Goal: Check status

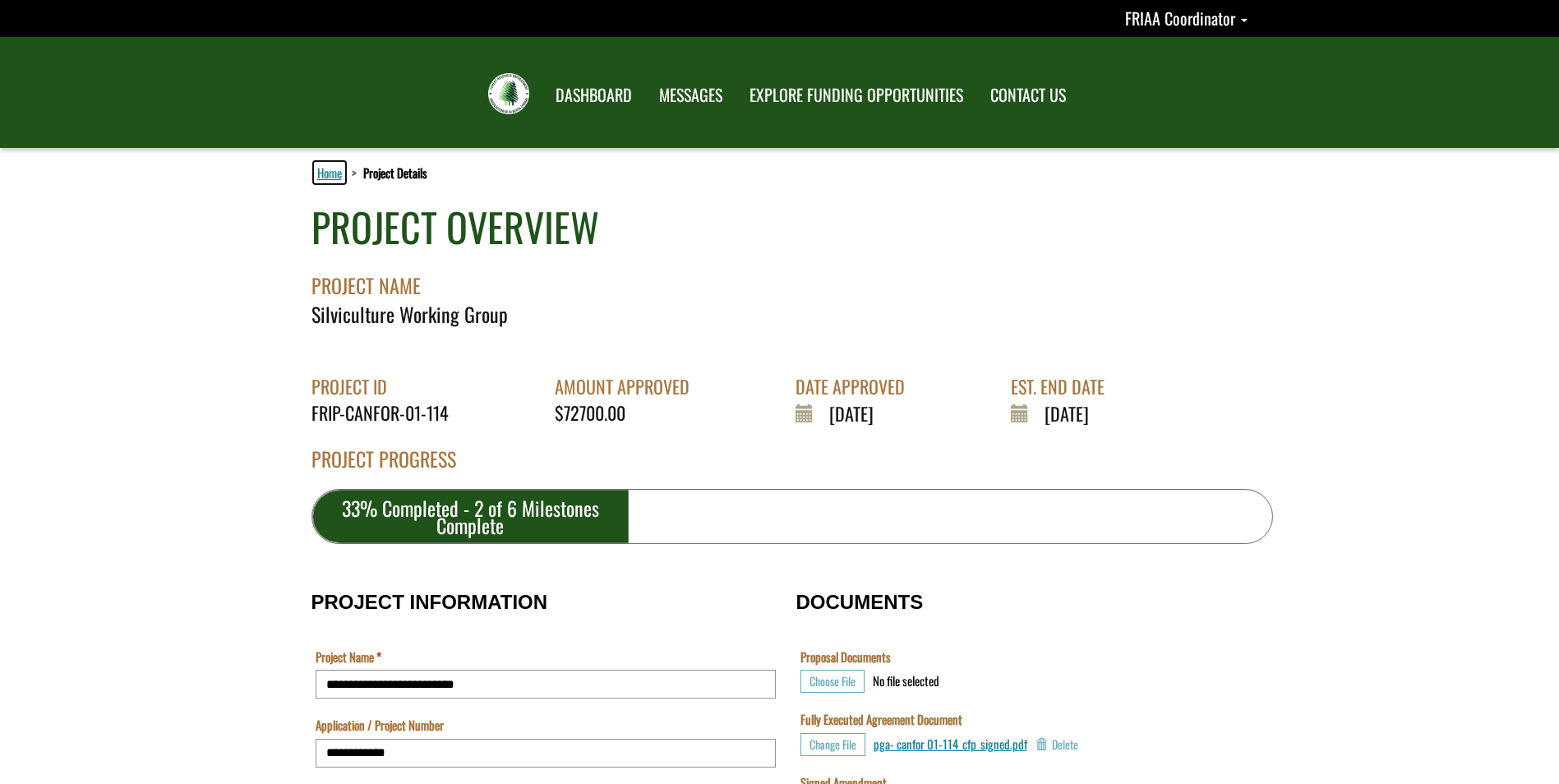
click at [325, 177] on link "Home" at bounding box center [330, 172] width 31 height 22
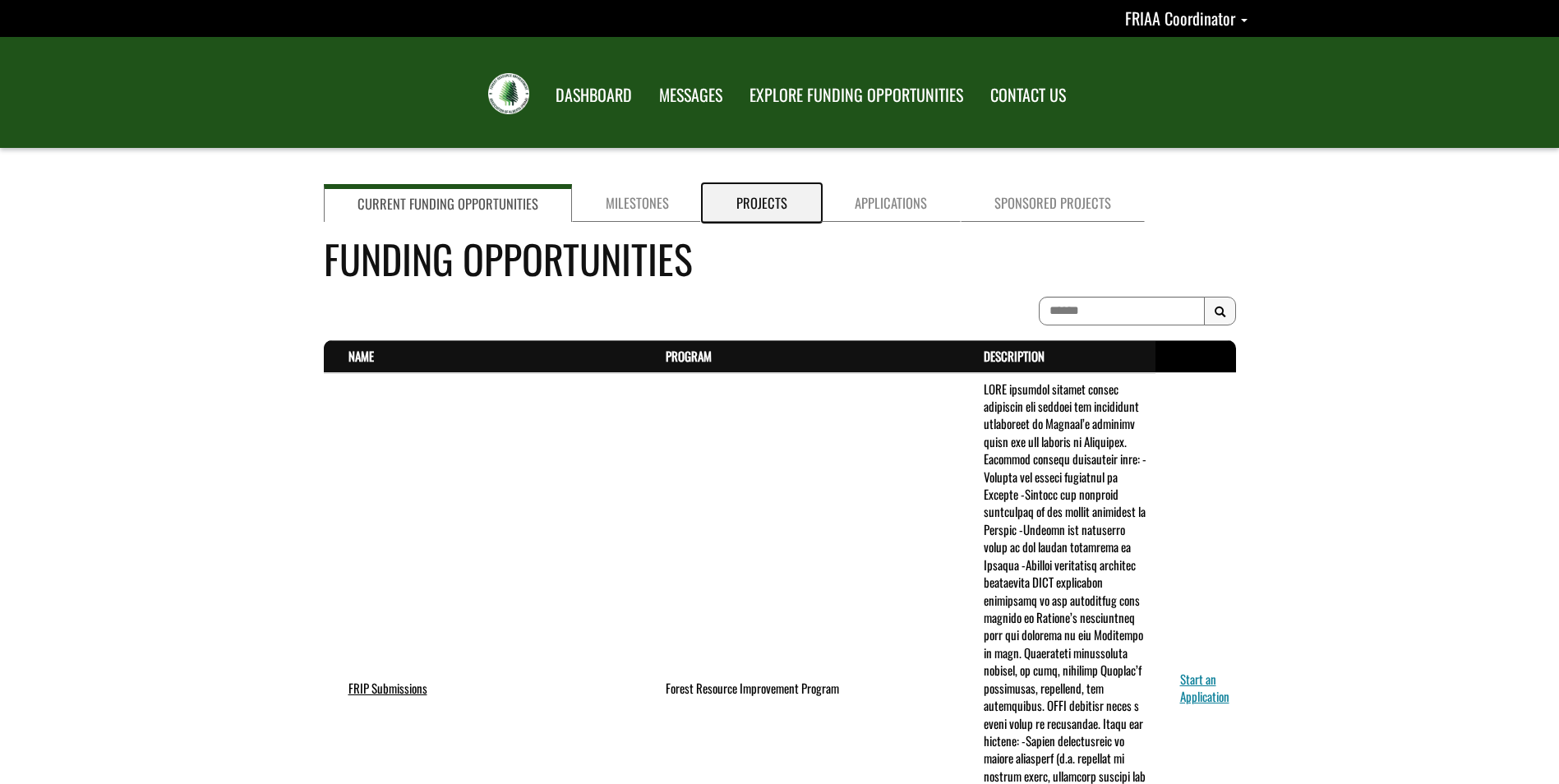
click at [756, 203] on link "Projects" at bounding box center [762, 203] width 119 height 38
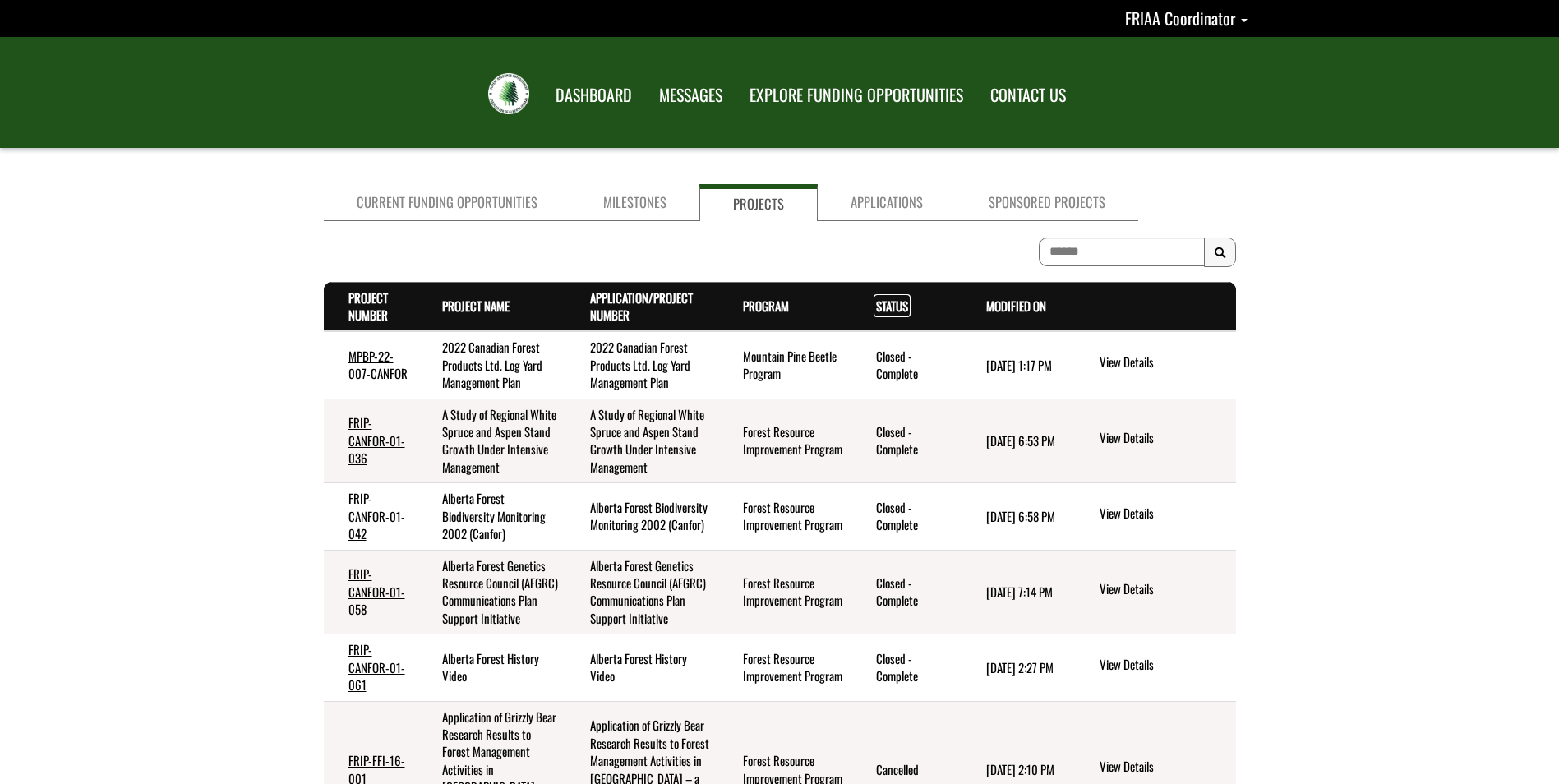
click at [892, 306] on link "Status . sort descending" at bounding box center [892, 305] width 32 height 18
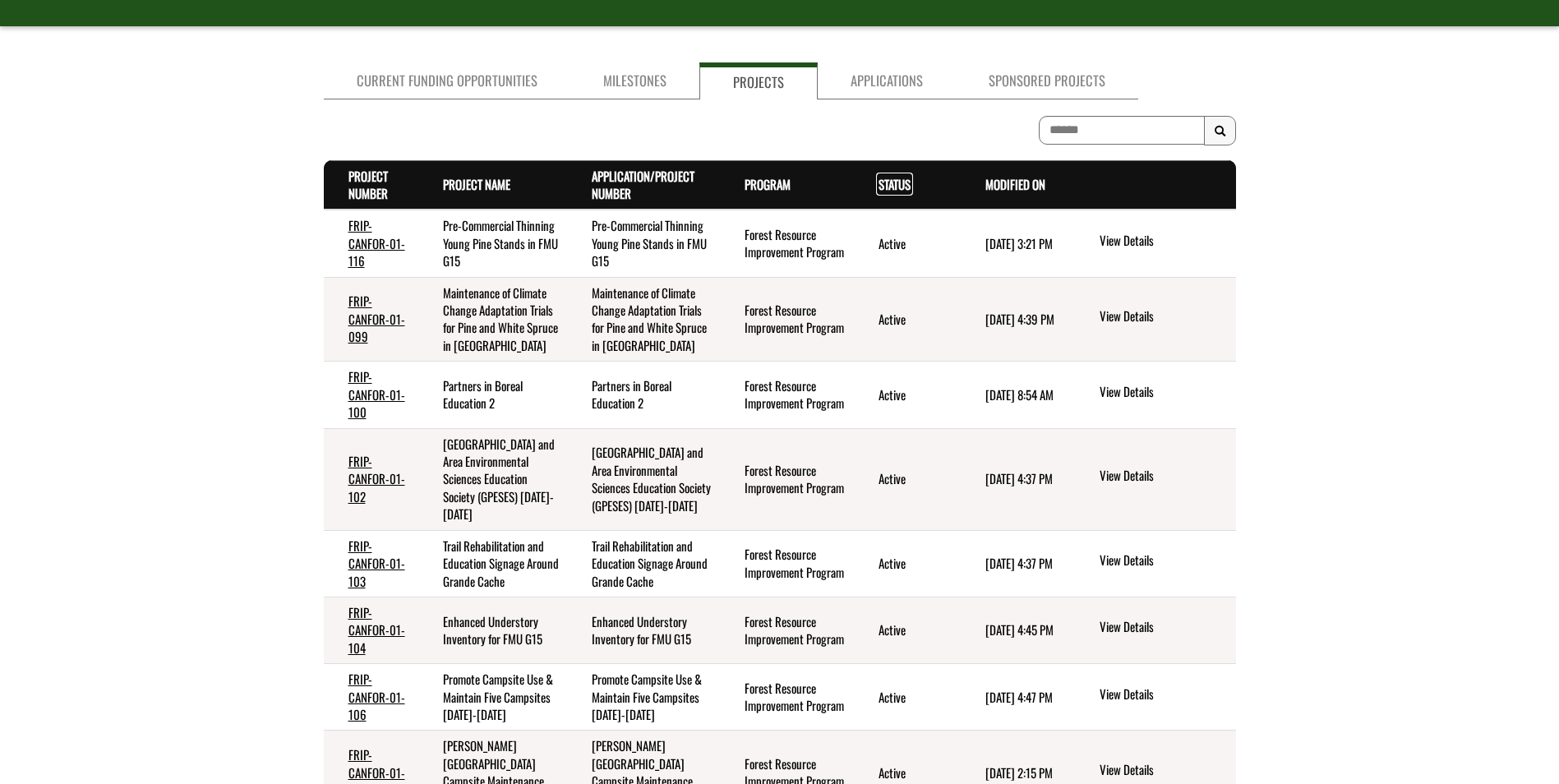
scroll to position [247, 0]
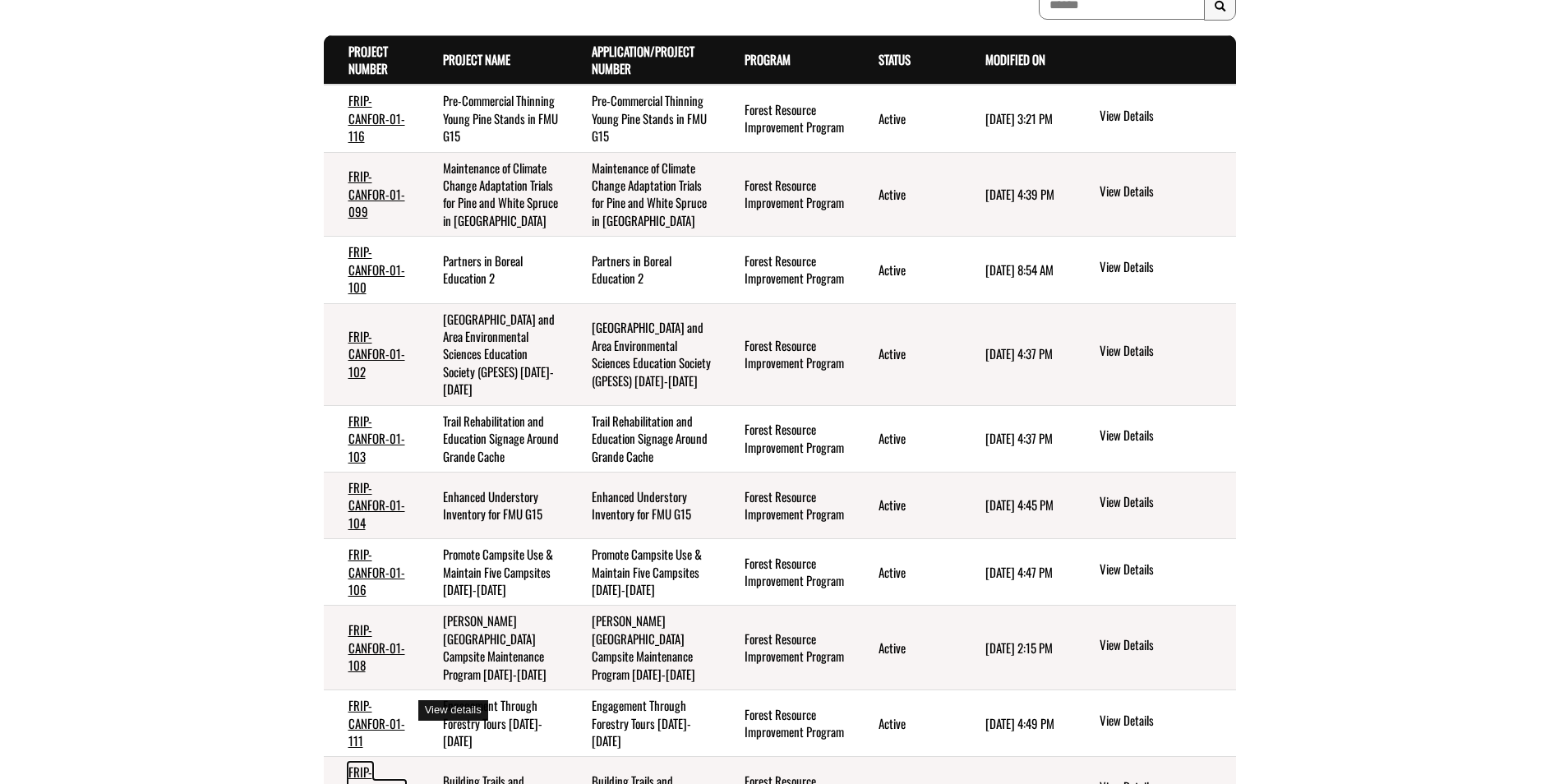
click at [382, 762] on link "FRIP-CANFOR-01-113" at bounding box center [377, 789] width 57 height 54
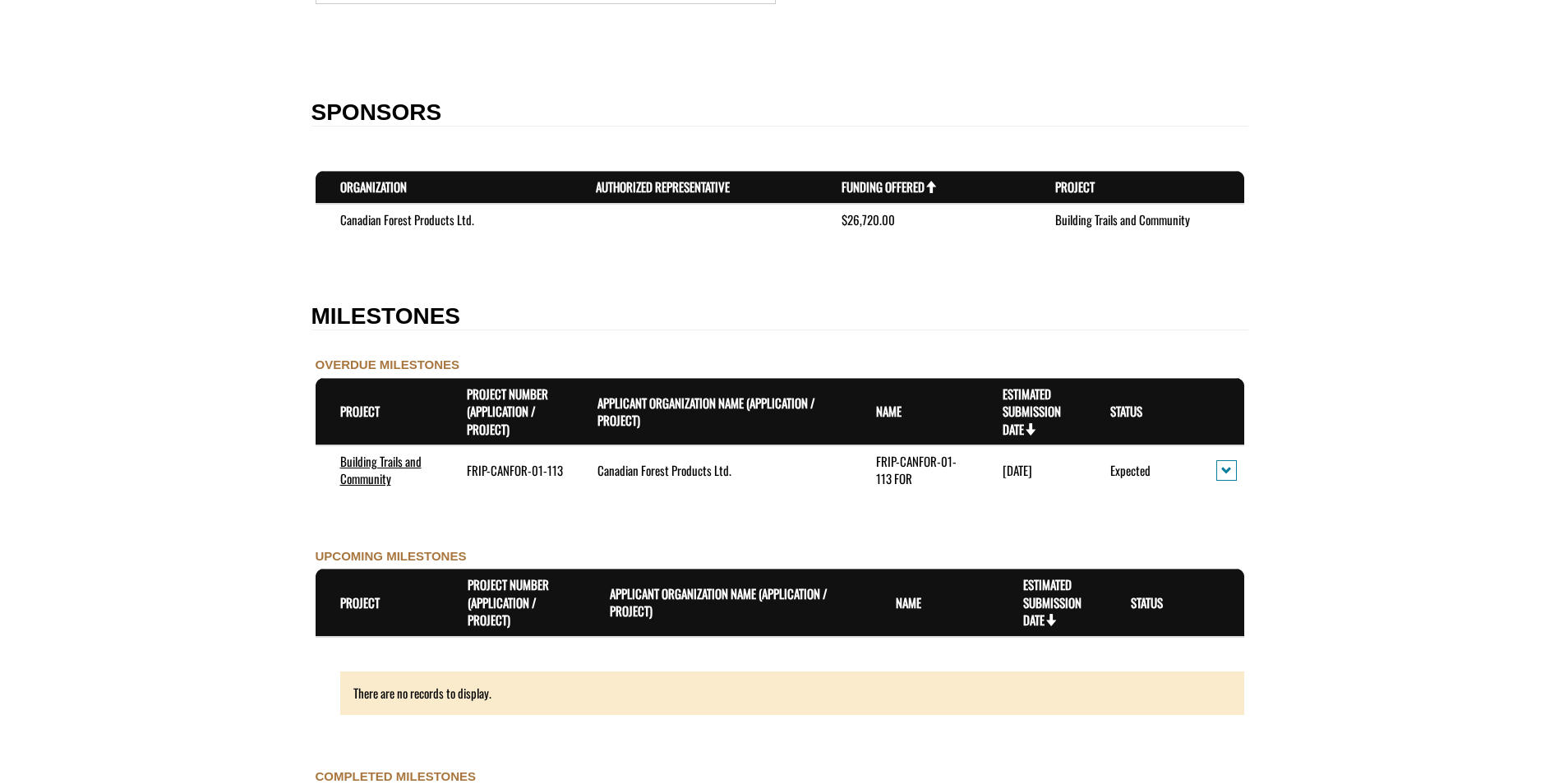
scroll to position [1232, 0]
